Goal: Find specific page/section: Find specific page/section

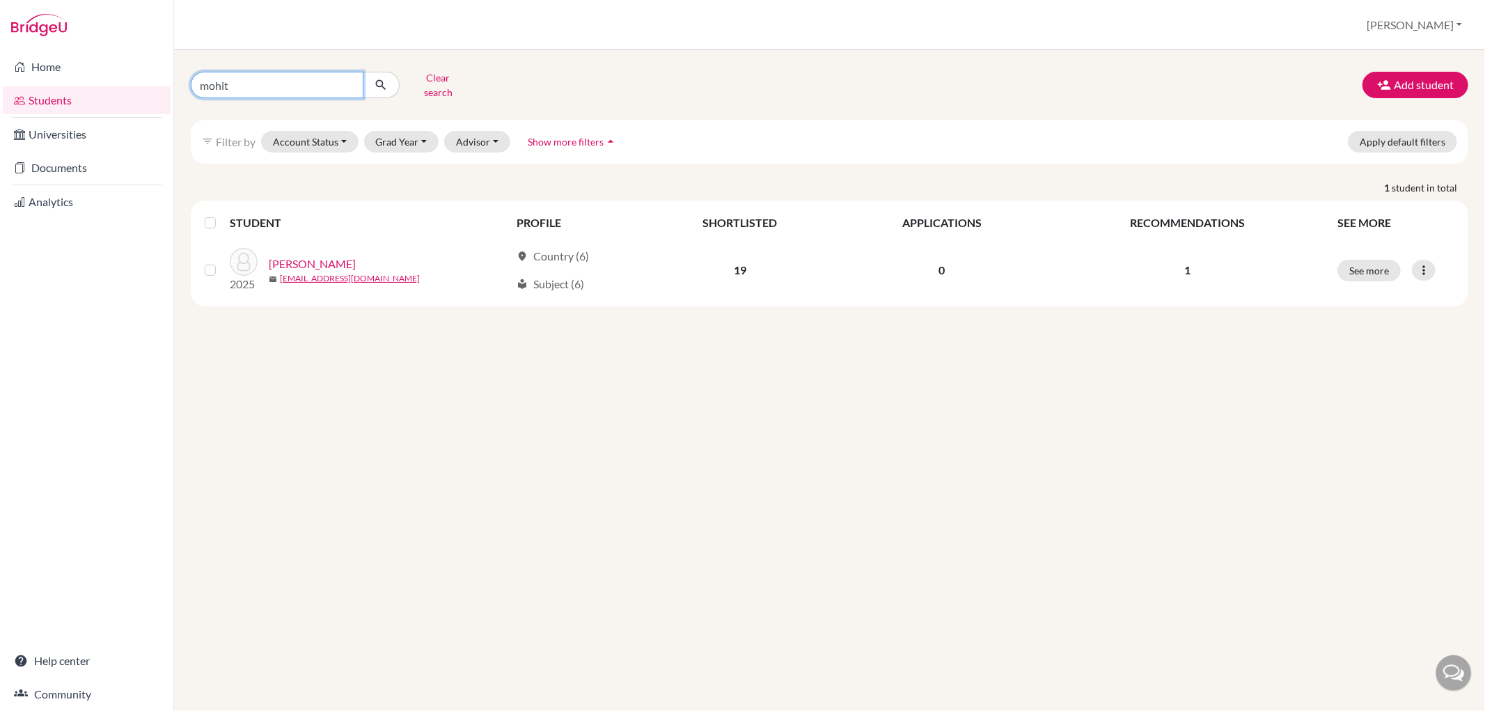
click at [347, 77] on input "mohit" at bounding box center [277, 85] width 173 height 26
type input "[PERSON_NAME]"
click at [372, 72] on button "submit" at bounding box center [381, 85] width 37 height 26
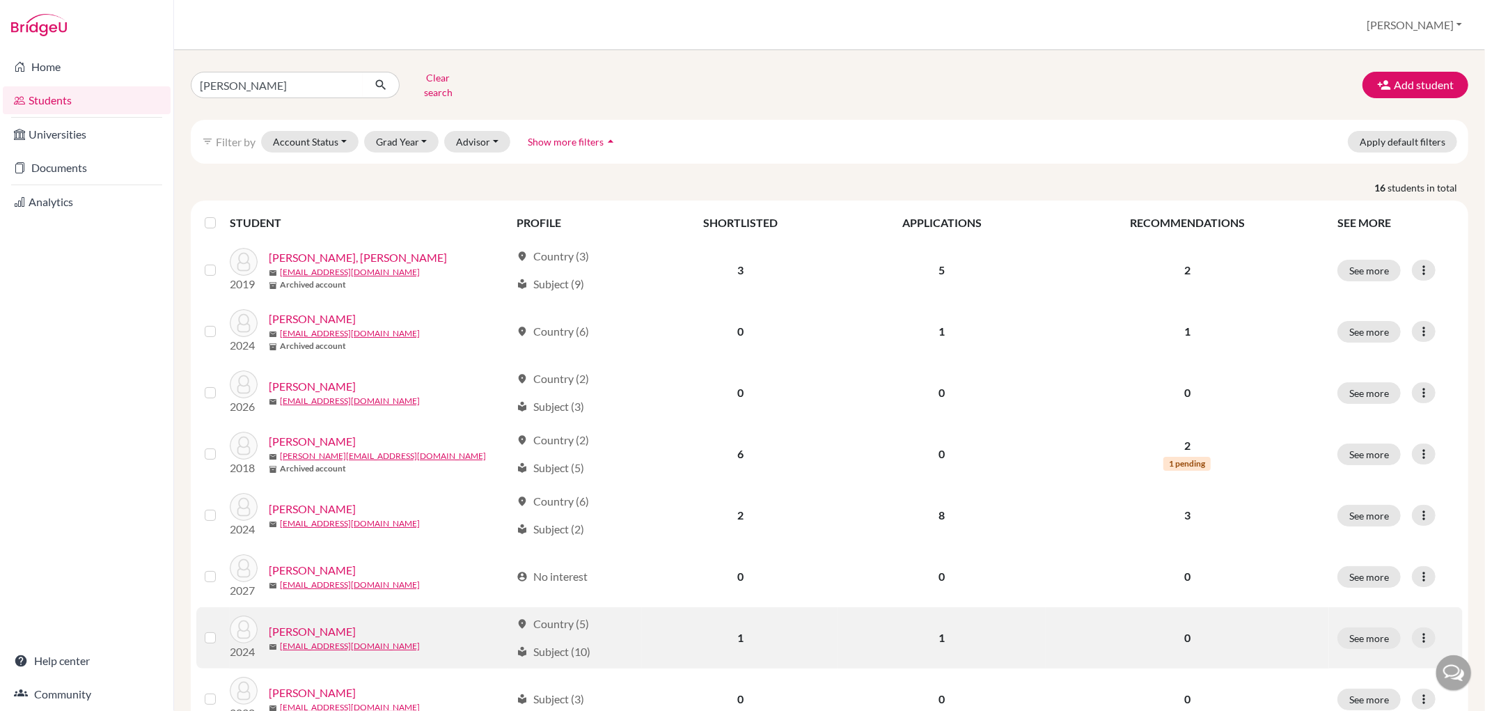
click at [356, 623] on link "[PERSON_NAME]" at bounding box center [312, 631] width 87 height 17
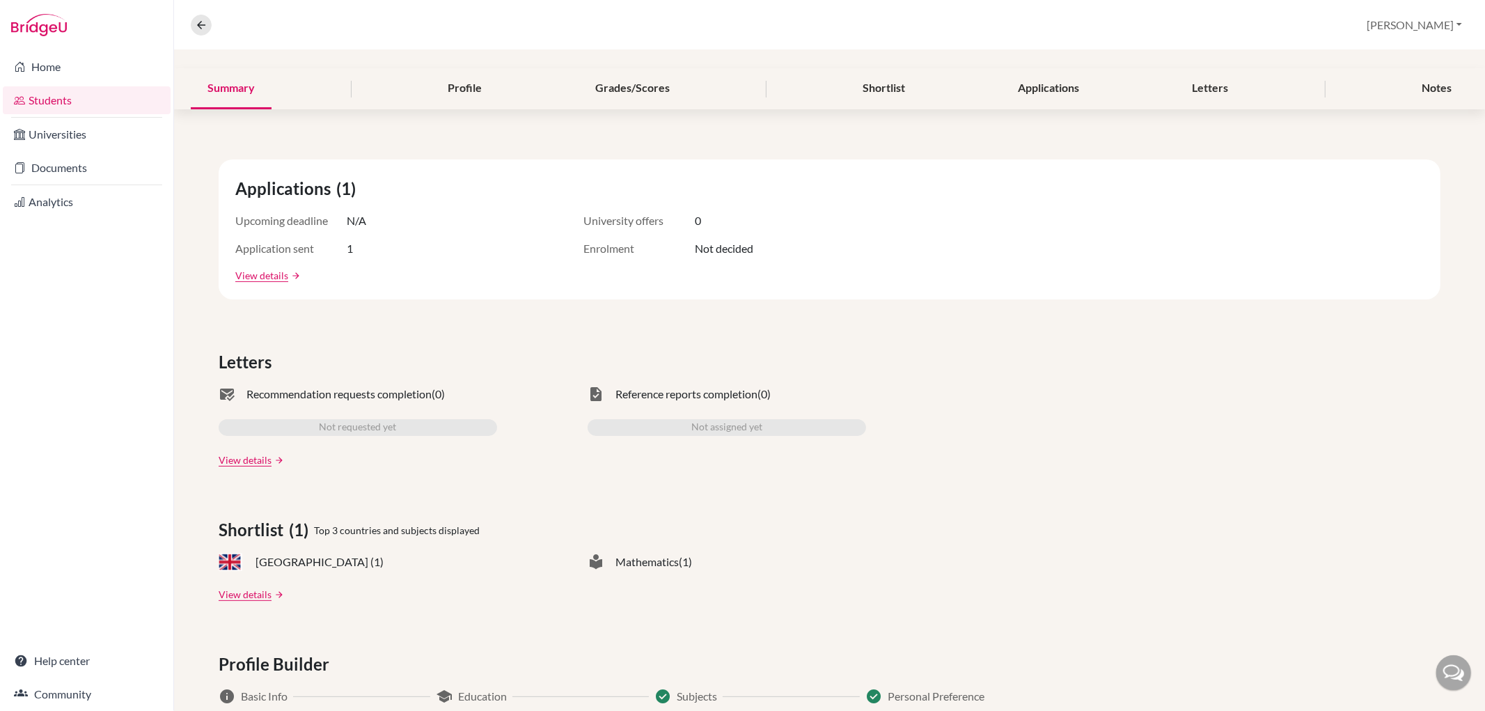
scroll to position [155, 0]
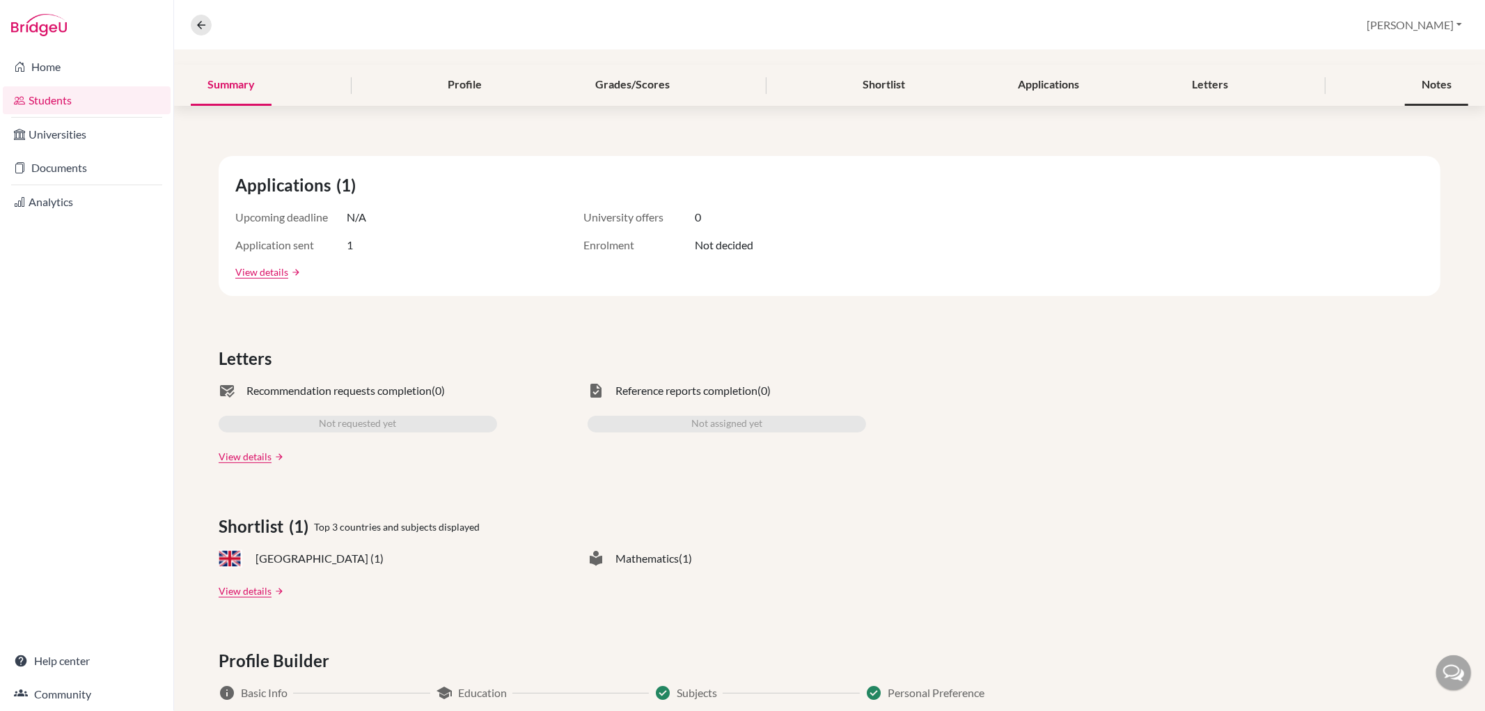
click at [1424, 74] on div "Notes" at bounding box center [1436, 85] width 63 height 41
